Goal: Navigation & Orientation: Find specific page/section

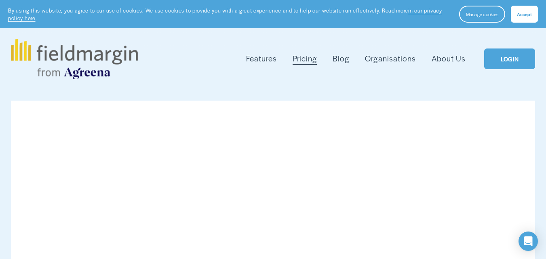
click at [507, 62] on link "LOGIN" at bounding box center [509, 59] width 51 height 21
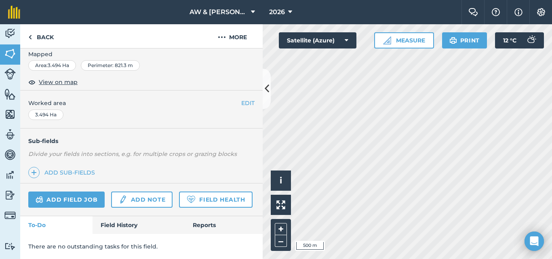
scroll to position [136, 0]
click at [112, 234] on link "Field History" at bounding box center [139, 225] width 92 height 18
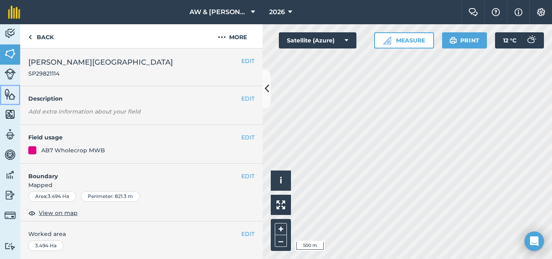
click at [8, 98] on img at bounding box center [9, 94] width 11 height 12
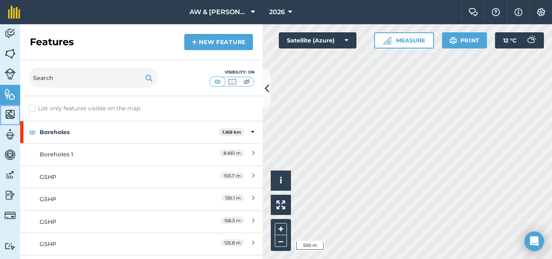
click at [10, 113] on img at bounding box center [9, 114] width 11 height 12
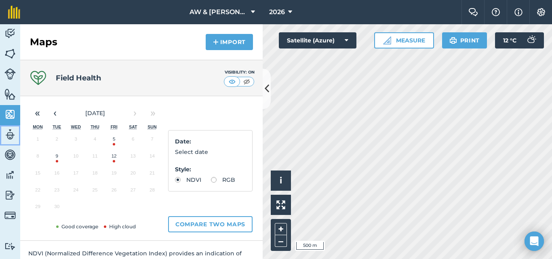
click at [11, 139] on img at bounding box center [9, 135] width 11 height 12
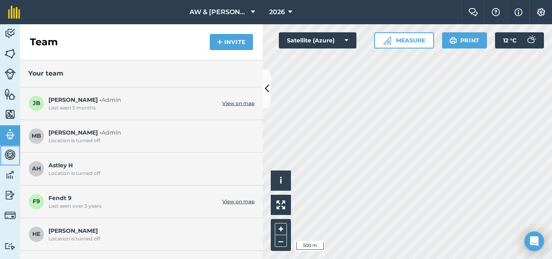
click at [10, 152] on img at bounding box center [9, 155] width 11 height 12
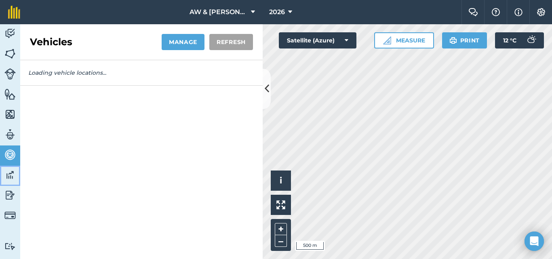
click at [10, 171] on img at bounding box center [9, 175] width 11 height 12
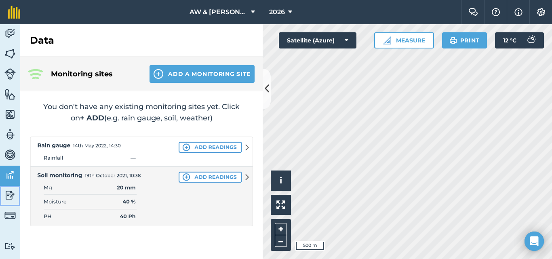
click at [10, 195] on img at bounding box center [9, 195] width 11 height 12
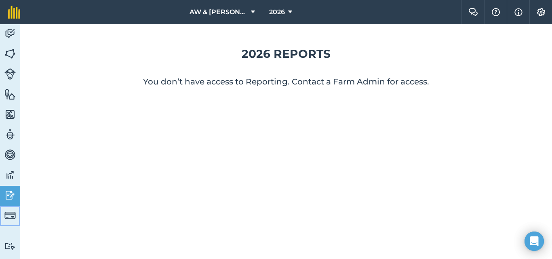
click at [9, 213] on img at bounding box center [9, 215] width 11 height 11
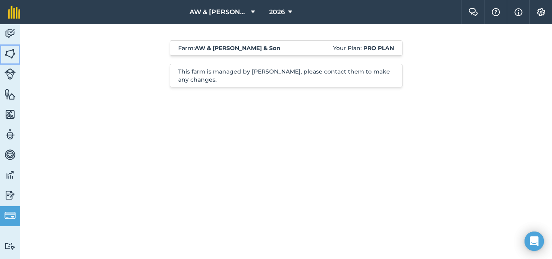
click at [12, 53] on img at bounding box center [9, 54] width 11 height 12
